Goal: Check status

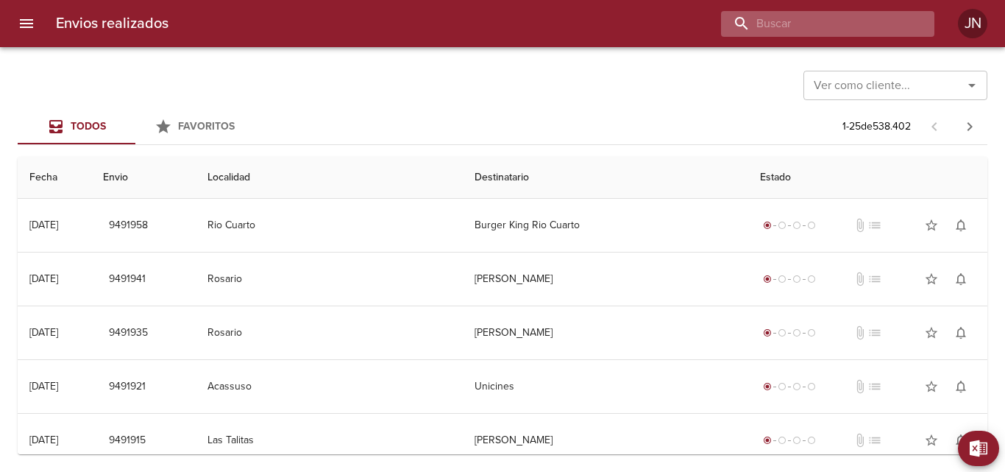
click at [823, 15] on input "buscar" at bounding box center [815, 24] width 188 height 26
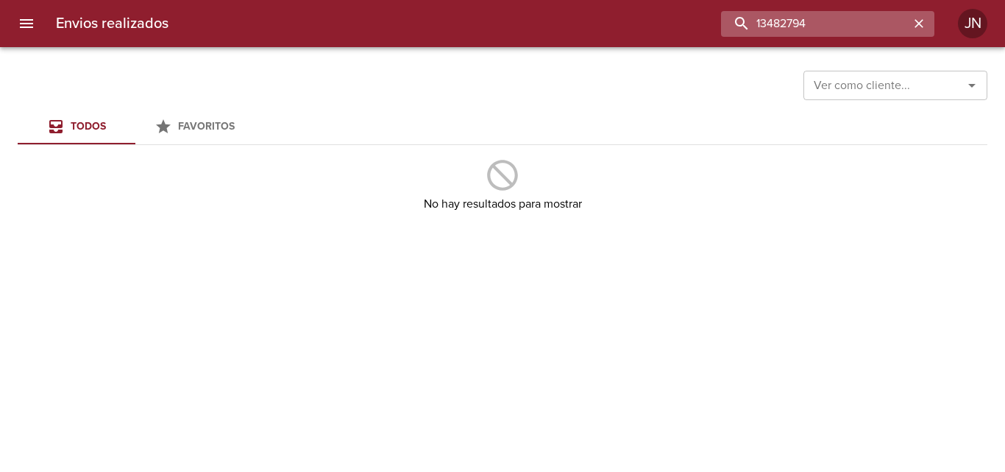
click at [821, 22] on input "13482794" at bounding box center [815, 24] width 188 height 26
click at [777, 20] on input "13482794" at bounding box center [815, 24] width 188 height 26
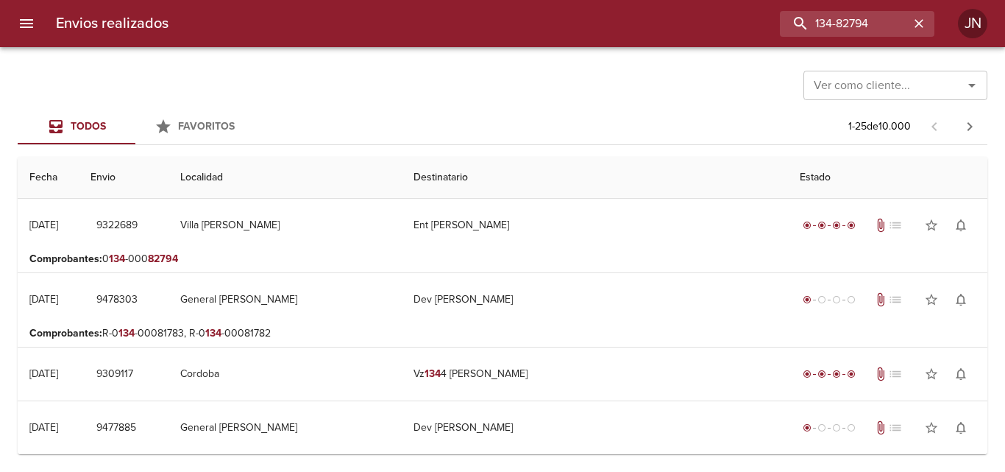
click at [732, 263] on p "Comprobantes : 0 134 -000 82794" at bounding box center [502, 259] width 946 height 15
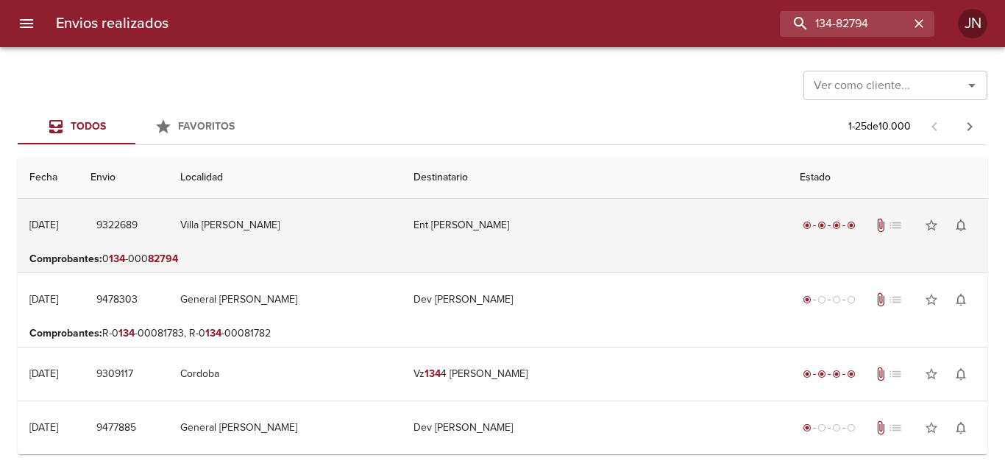
click at [818, 225] on div "radio_button_checked radio_button_checked radio_button_checked radio_button_che…" at bounding box center [888, 224] width 176 height 29
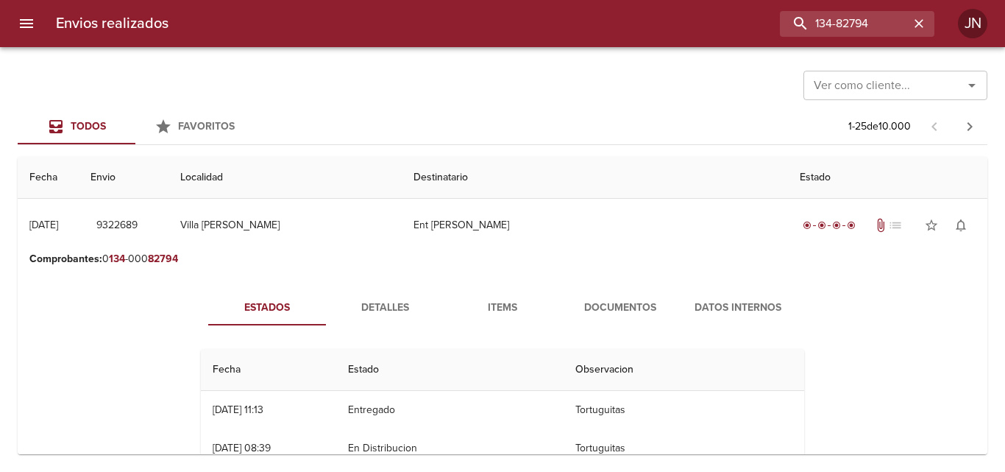
click at [642, 303] on span "Documentos" at bounding box center [620, 308] width 100 height 18
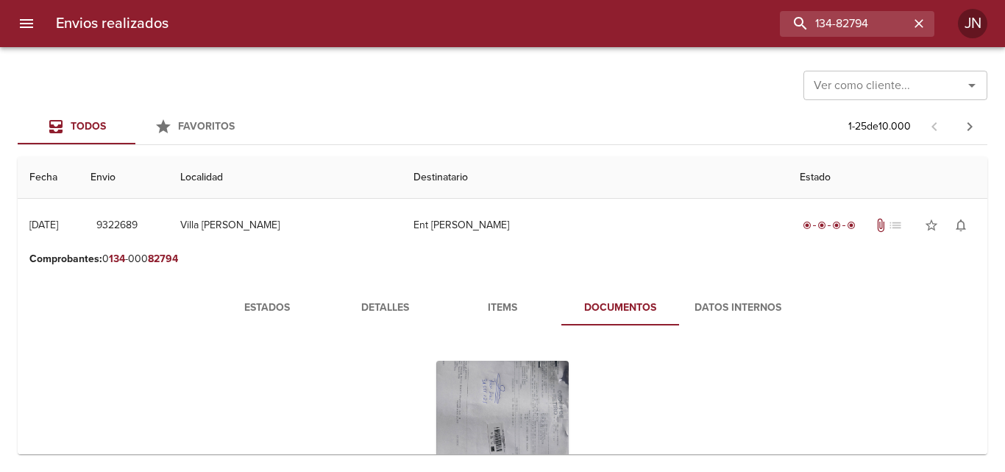
scroll to position [221, 0]
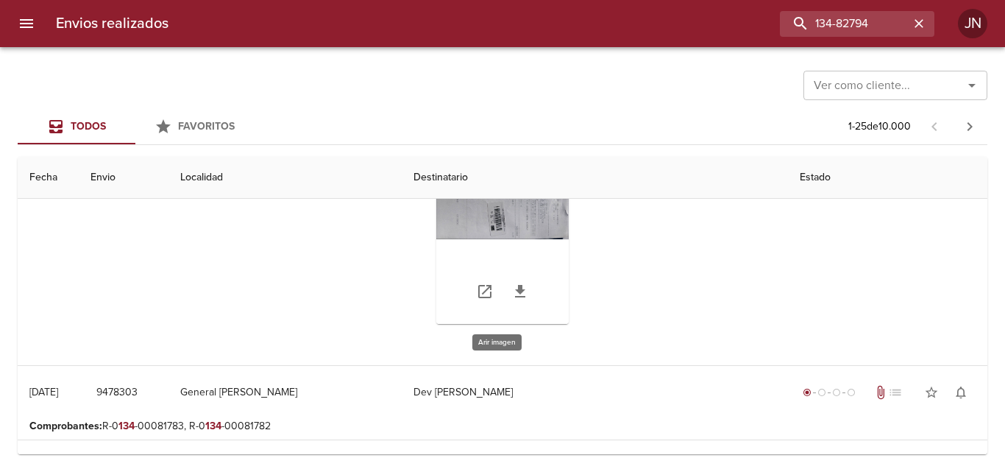
click at [531, 205] on div "Tabla de envíos del cliente" at bounding box center [502, 232] width 132 height 184
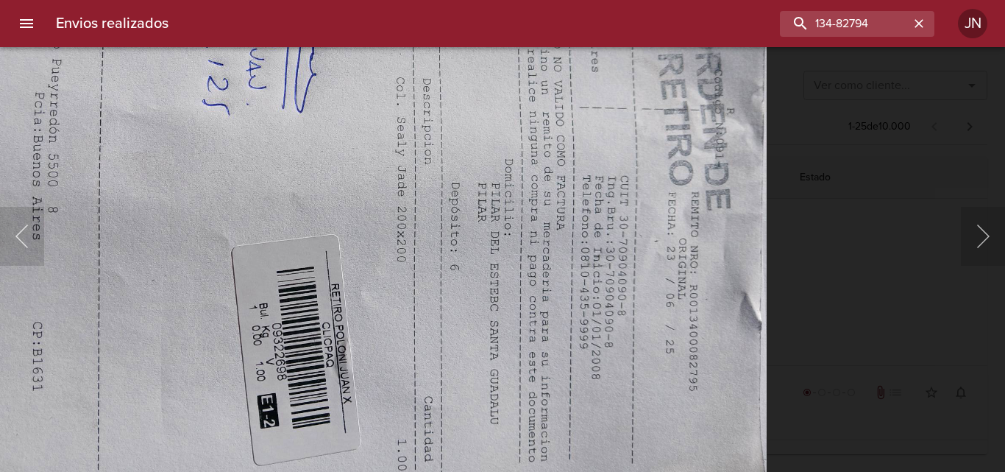
click at [815, 333] on div "Lightbox" at bounding box center [502, 236] width 1005 height 472
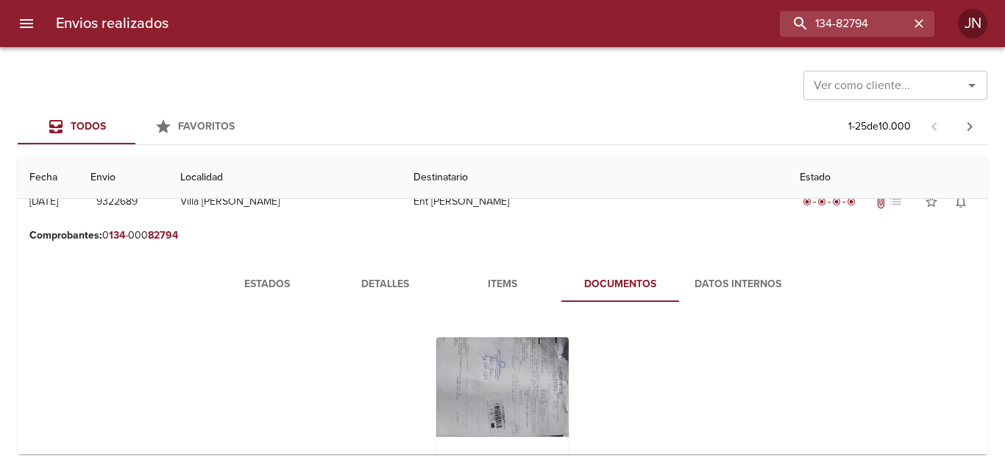
scroll to position [0, 0]
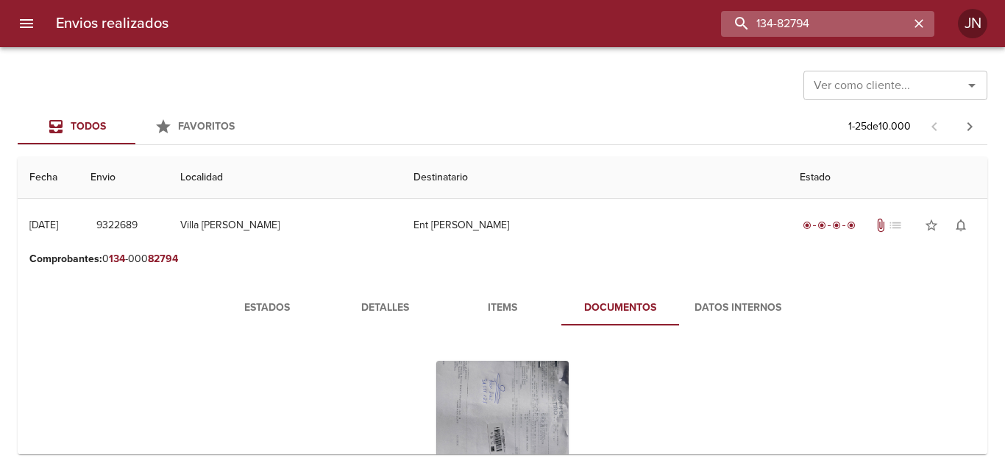
click at [885, 24] on input "134-82794" at bounding box center [815, 24] width 188 height 26
type input "134-82795"
